Goal: Task Accomplishment & Management: Use online tool/utility

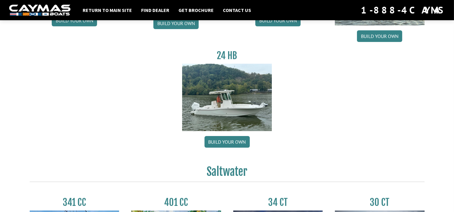
scroll to position [118, 0]
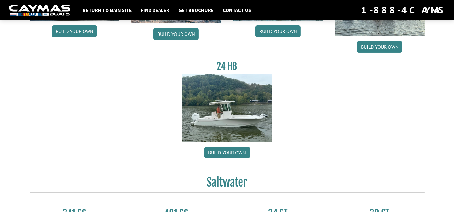
click at [227, 127] on img at bounding box center [227, 107] width 90 height 67
click at [228, 150] on link "Build your own" at bounding box center [227, 153] width 45 height 12
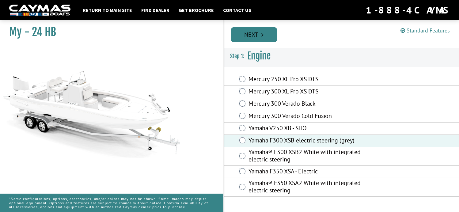
click at [249, 34] on link "Next" at bounding box center [254, 34] width 46 height 15
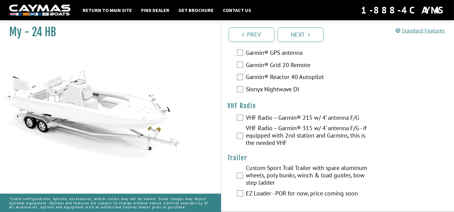
scroll to position [1587, 0]
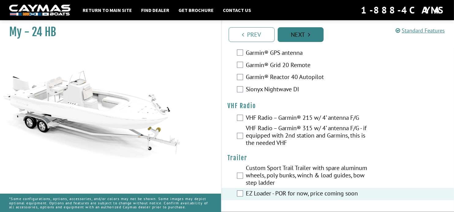
click at [297, 34] on link "Next" at bounding box center [301, 34] width 46 height 15
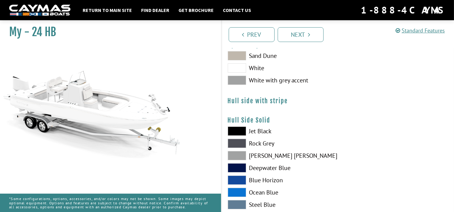
scroll to position [0, 0]
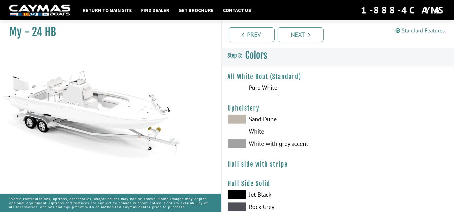
click at [240, 134] on span at bounding box center [237, 131] width 18 height 9
click at [239, 86] on span at bounding box center [237, 87] width 18 height 9
click at [241, 133] on span at bounding box center [237, 131] width 18 height 9
click at [238, 134] on span at bounding box center [237, 131] width 18 height 9
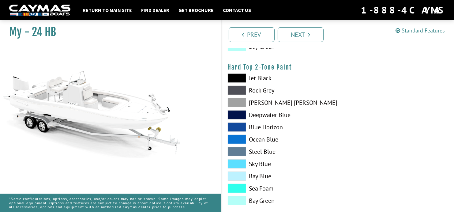
scroll to position [455, 0]
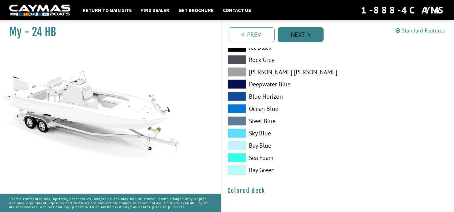
click at [298, 33] on link "Next" at bounding box center [301, 34] width 46 height 15
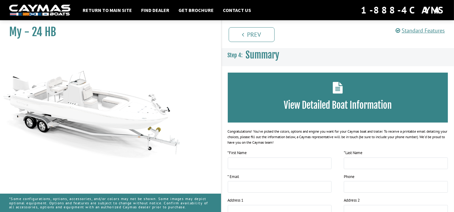
scroll to position [0, 0]
click at [418, 30] on link "Standard Features" at bounding box center [420, 30] width 49 height 7
